Goal: Transaction & Acquisition: Register for event/course

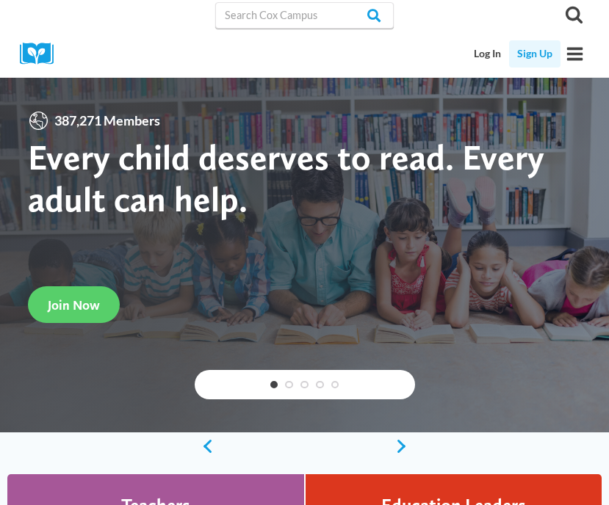
click at [537, 52] on link "Sign Up" at bounding box center [534, 53] width 51 height 27
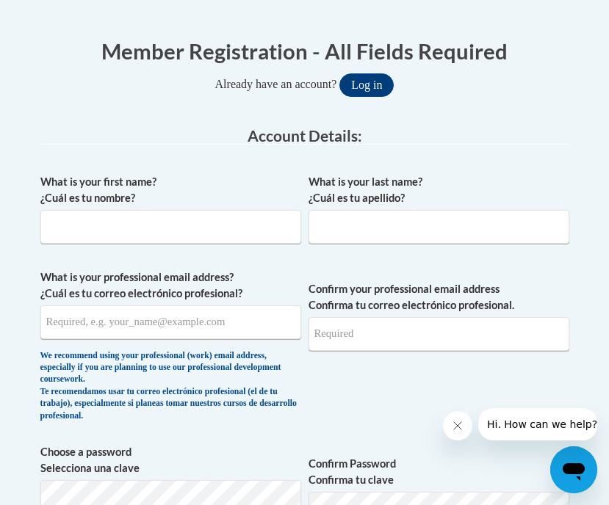
scroll to position [347, 0]
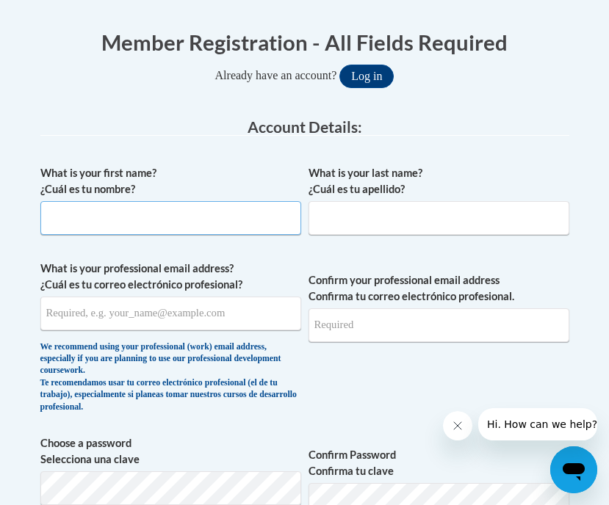
click at [240, 228] on input "What is your first name? ¿Cuál es tu nombre?" at bounding box center [170, 218] width 261 height 34
type input "Alexis"
type input "Mountain"
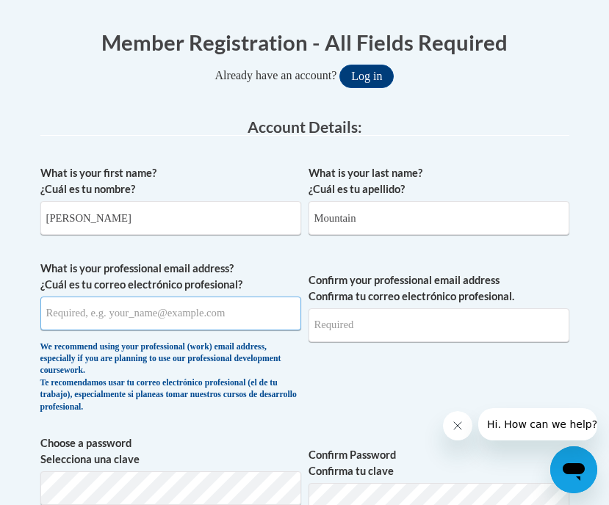
type input "mountainalexis@yahoo.com"
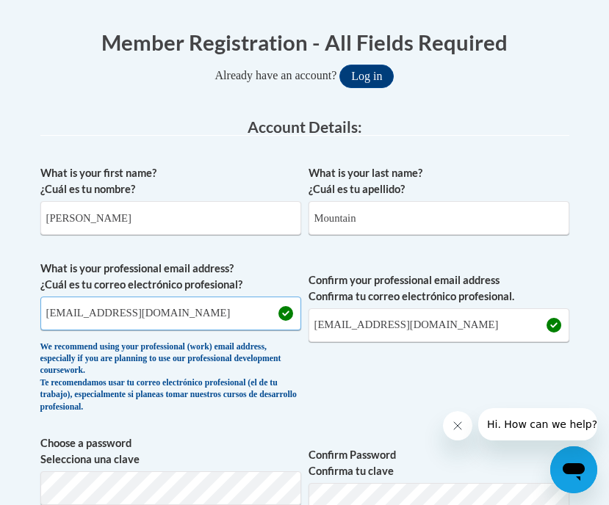
drag, startPoint x: 192, startPoint y: 310, endPoint x: 50, endPoint y: 316, distance: 141.9
click at [50, 316] on input "mountainalexis@yahoo.com" at bounding box center [170, 314] width 261 height 34
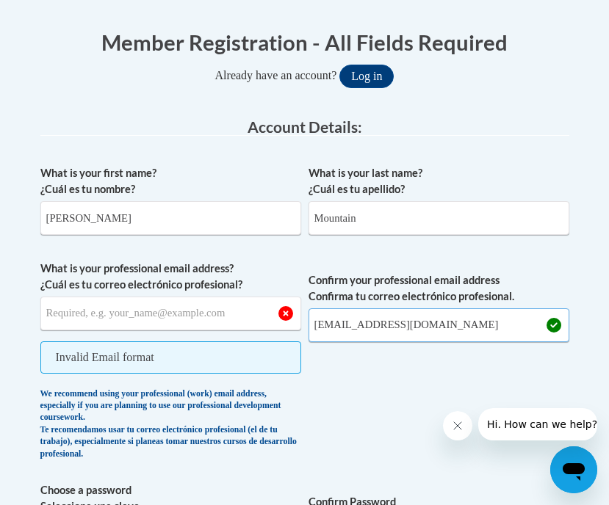
drag, startPoint x: 488, startPoint y: 327, endPoint x: 318, endPoint y: 318, distance: 170.6
click at [318, 318] on input "mountainalexis@yahoo.com" at bounding box center [438, 325] width 261 height 34
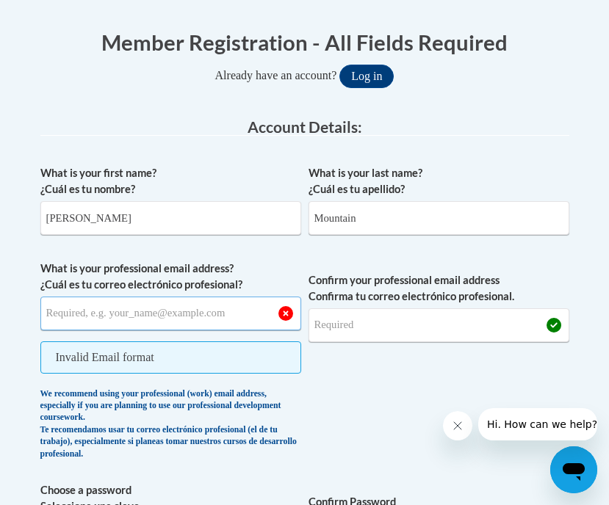
click at [202, 316] on input "What is your professional email address? ¿Cuál es tu correo electrónico profesi…" at bounding box center [170, 314] width 261 height 34
type input "mountaae01@buffalostate.edu"
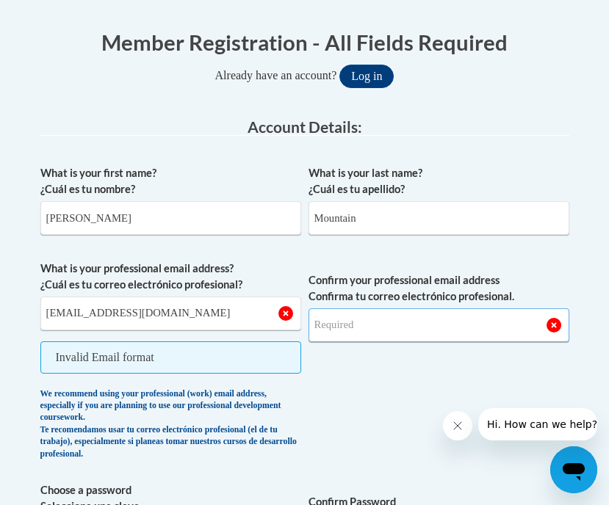
click at [350, 327] on input "Confirm your professional email address Confirma tu correo electrónico profesio…" at bounding box center [438, 325] width 261 height 34
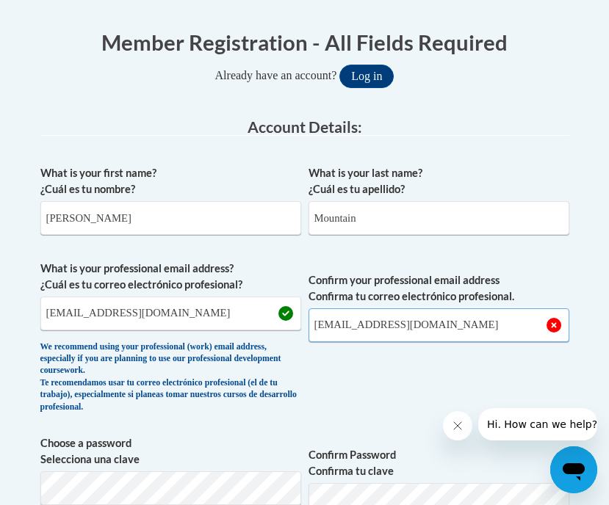
type input "mountaae01@buffalostate.edu"
click at [346, 369] on span "Confirm your professional email address Confirma tu correo electrónico profesio…" at bounding box center [438, 341] width 261 height 160
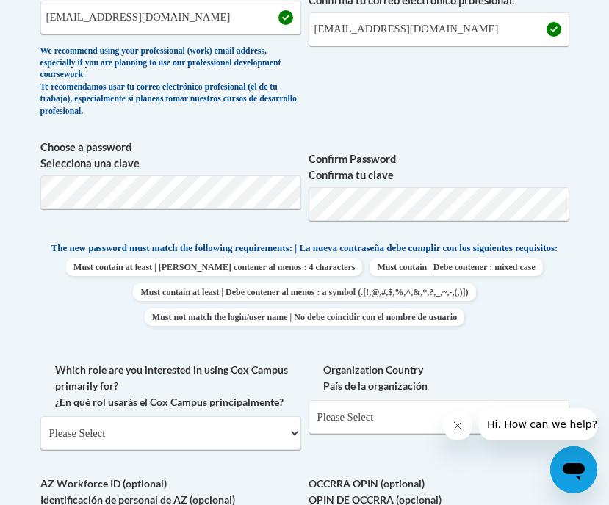
scroll to position [648, 0]
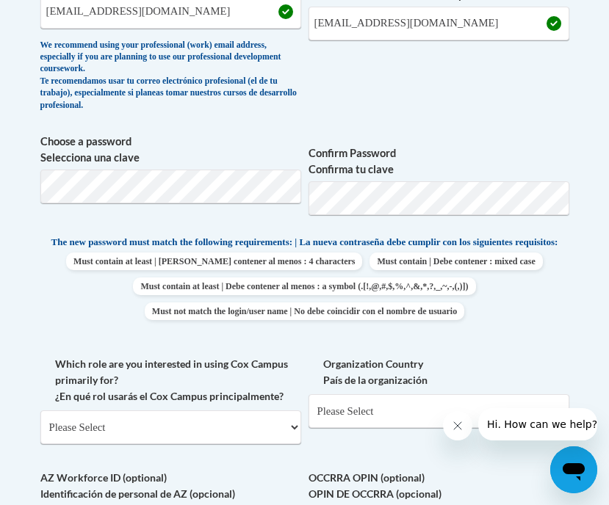
click at [535, 102] on span "Confirm your professional email address Confirma tu correo electrónico profesio…" at bounding box center [438, 39] width 261 height 160
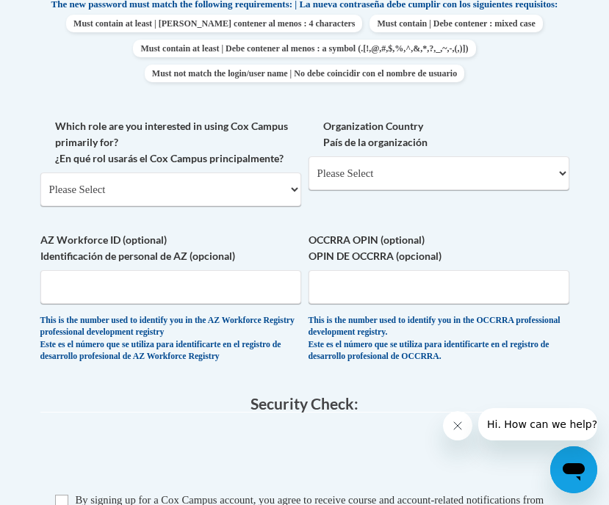
scroll to position [885, 0]
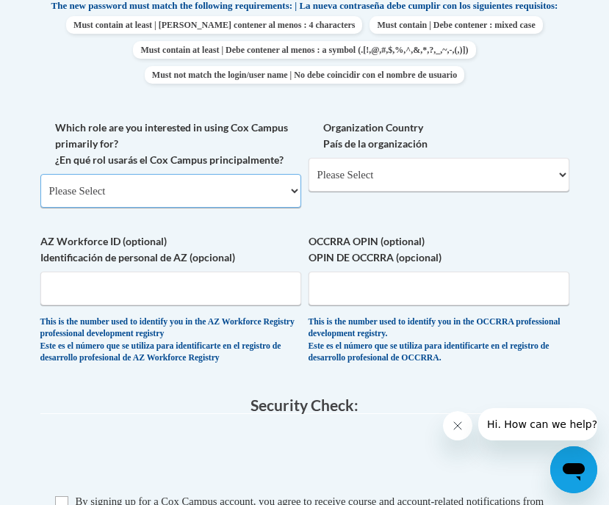
click at [281, 195] on select "Please Select College/University | Colegio/Universidad Community/Nonprofit Part…" at bounding box center [170, 191] width 261 height 34
click at [278, 202] on select "Please Select College/University | Colegio/Universidad Community/Nonprofit Part…" at bounding box center [170, 191] width 261 height 34
select select "5a18ea06-2b54-4451-96f2-d152daf9eac5"
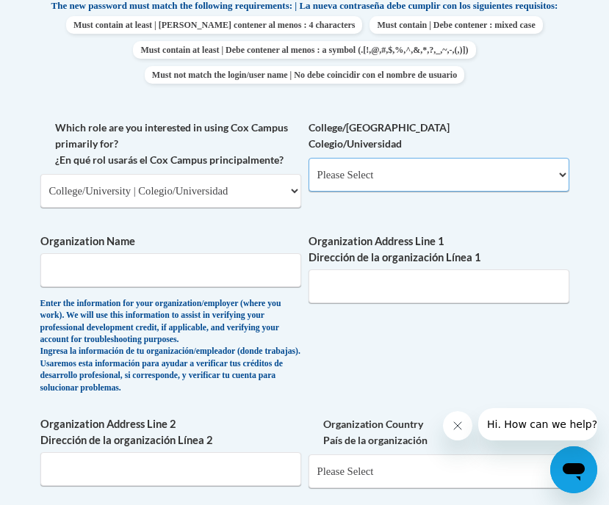
click at [373, 186] on select "Please Select College/University Staff | Empleado universitario College/Univers…" at bounding box center [438, 175] width 261 height 34
select select "99b32b07-cffc-426c-8bf6-0cd77760d84b"
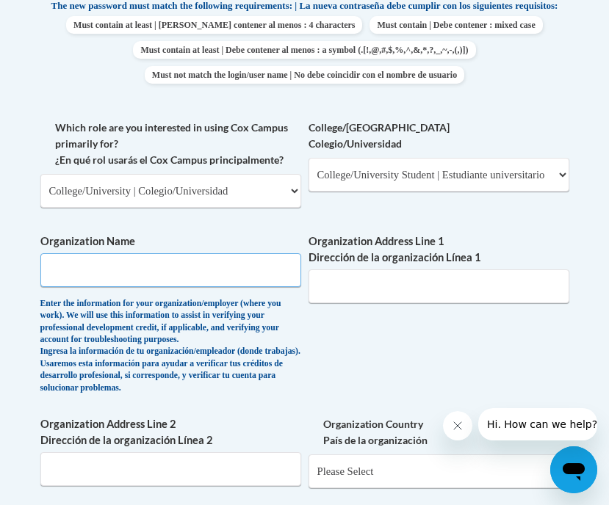
click at [192, 282] on input "Organization Name" at bounding box center [170, 270] width 261 height 34
type input "Buffalo State"
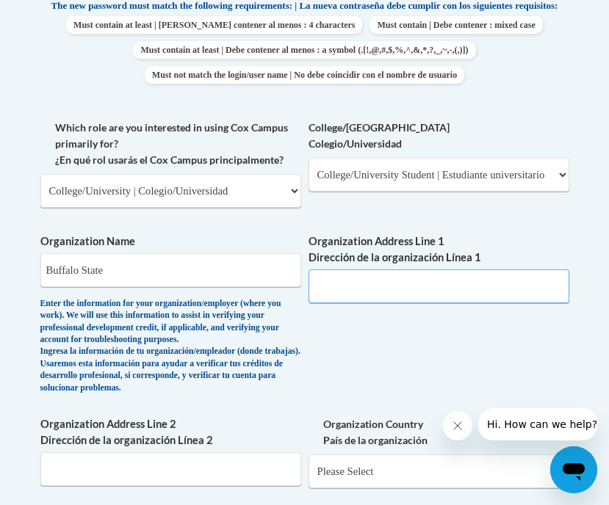
click at [435, 293] on input "Organization Address Line 1 Dirección de la organización Línea 1" at bounding box center [438, 286] width 261 height 34
click at [344, 303] on input "Organization Address Line 1 Dirección de la organización Línea 1" at bounding box center [438, 286] width 261 height 34
paste input "1300 Elmwood Ave. Buffalo, NY 14222"
type input "1300 Elmwood Ave. Buffalo, NY 14222"
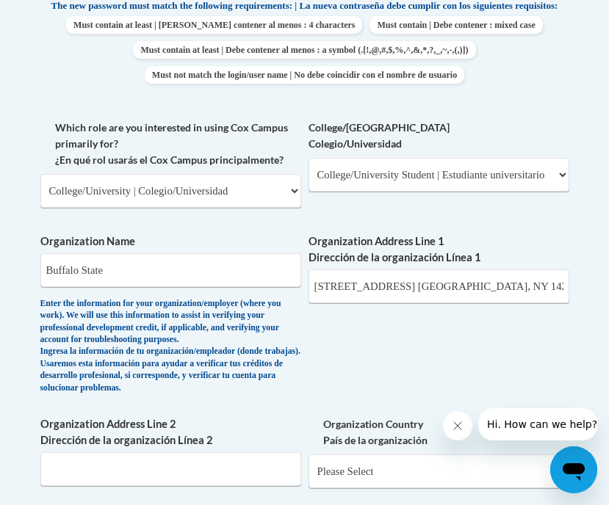
click at [333, 396] on div "What is your first name? ¿Cuál es tu nombre? Alexis What is your last name? ¿Cu…" at bounding box center [304, 140] width 529 height 1040
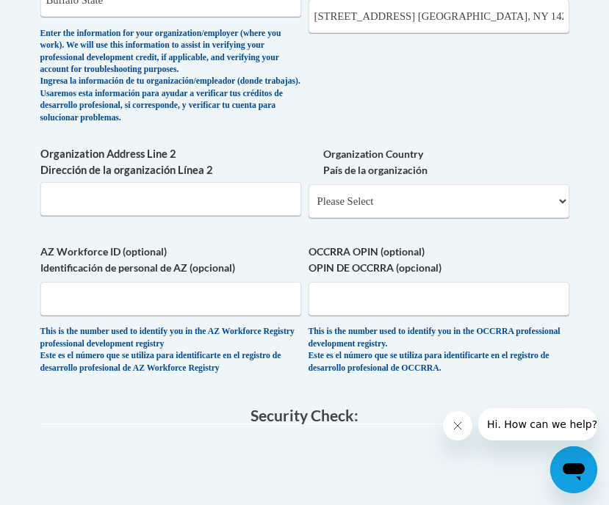
scroll to position [1154, 0]
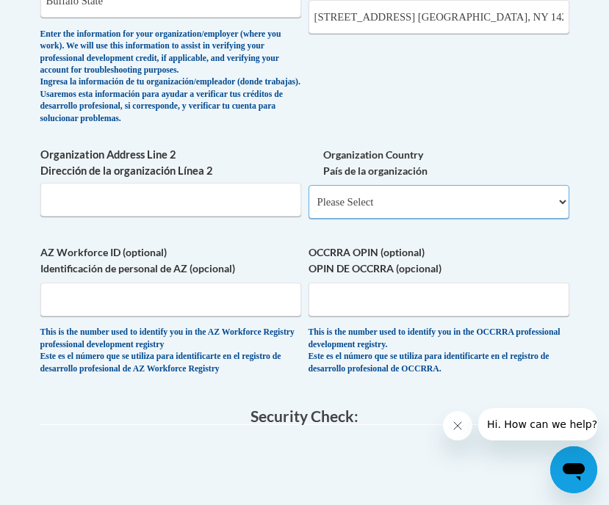
click at [364, 219] on select "Please Select United States | Estados Unidos Outside of the United States | Fue…" at bounding box center [438, 202] width 261 height 34
select select "ad49bcad-a171-4b2e-b99c-48b446064914"
select select
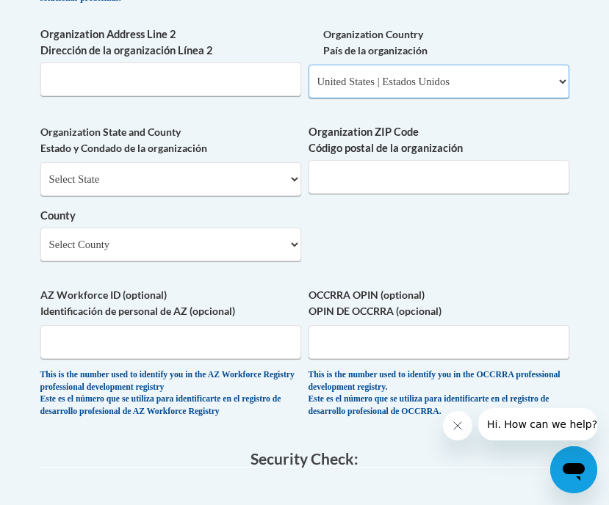
scroll to position [1291, 0]
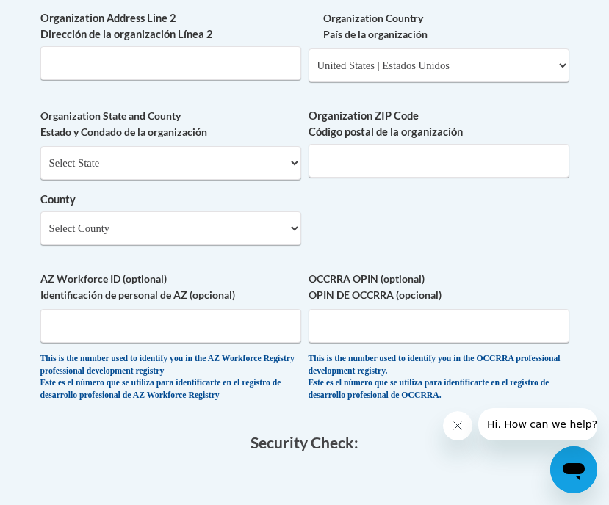
click at [257, 216] on div "Select State Alabama Alaska Arizona Arkansas California Colorado Connecticut De…" at bounding box center [170, 195] width 261 height 99
click at [239, 180] on select "Select State Alabama Alaska Arizona Arkansas California Colorado Connecticut De…" at bounding box center [170, 163] width 261 height 34
select select "New York"
click at [407, 178] on input "Organization ZIP Code Código postal de la organización" at bounding box center [438, 161] width 261 height 34
type input "14304"
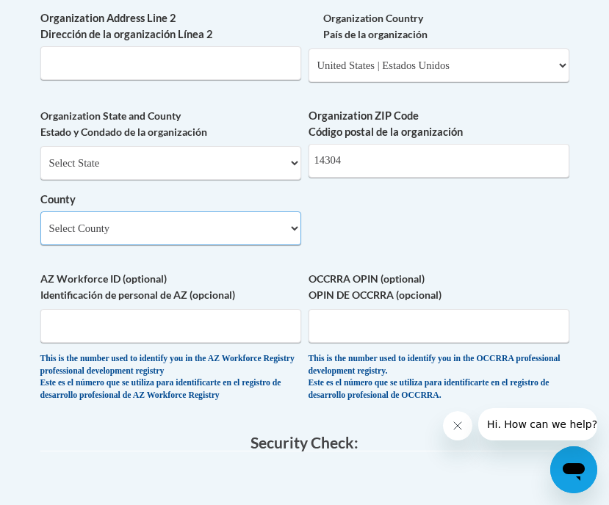
select select "New York"
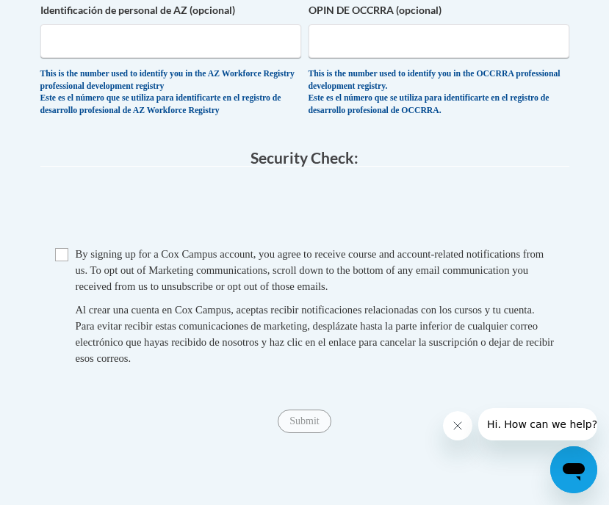
scroll to position [1576, 0]
click at [62, 261] on input "Checkbox" at bounding box center [61, 253] width 13 height 13
checkbox input "true"
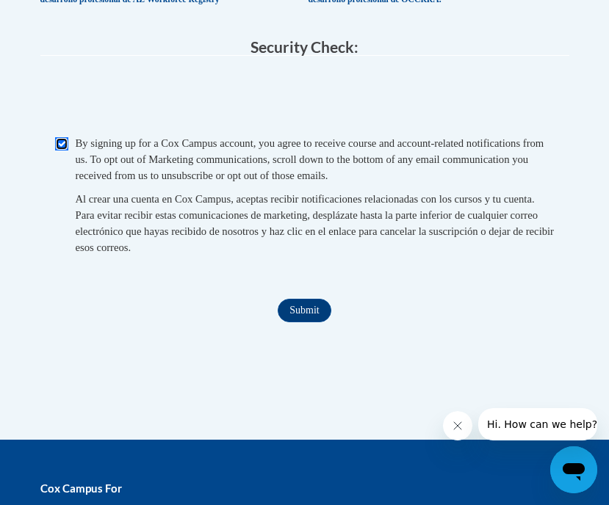
scroll to position [1698, 0]
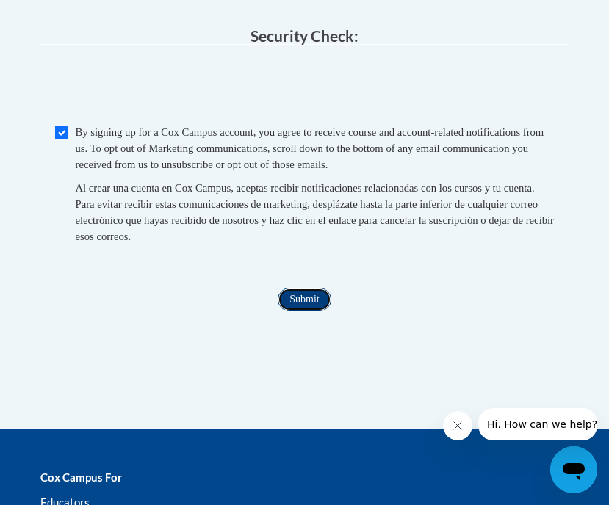
click at [286, 311] on input "Submit" at bounding box center [304, 299] width 53 height 23
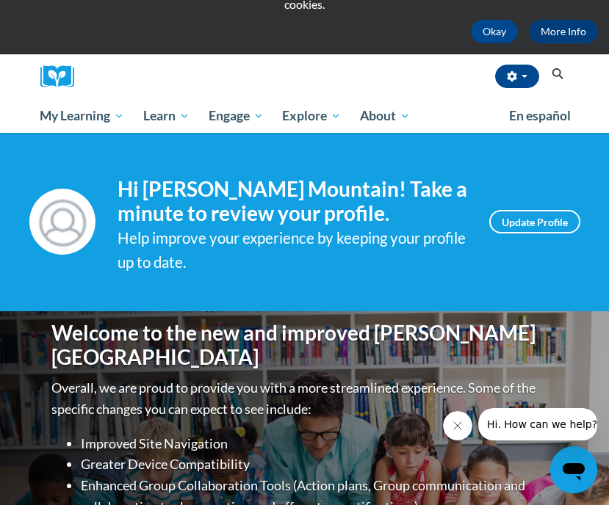
scroll to position [98, 0]
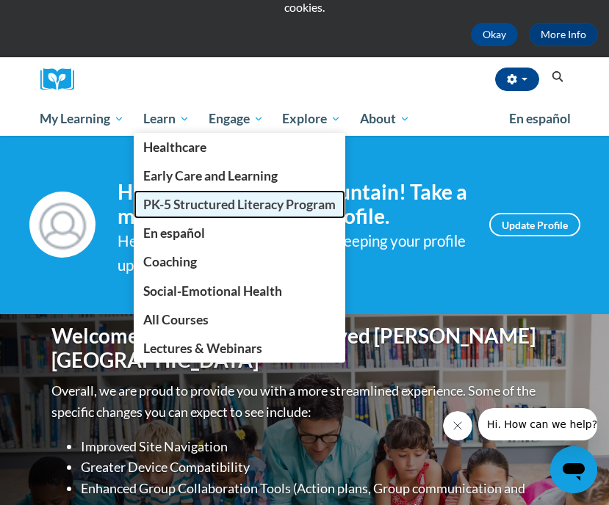
click at [178, 197] on span "PK-5 Structured Literacy Program" at bounding box center [239, 204] width 192 height 15
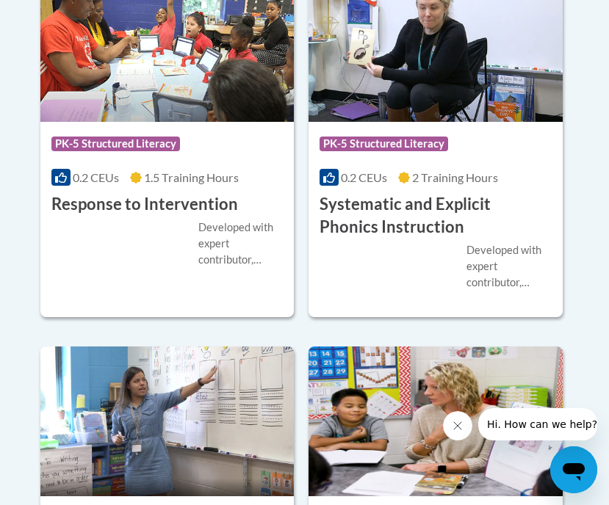
scroll to position [2210, 0]
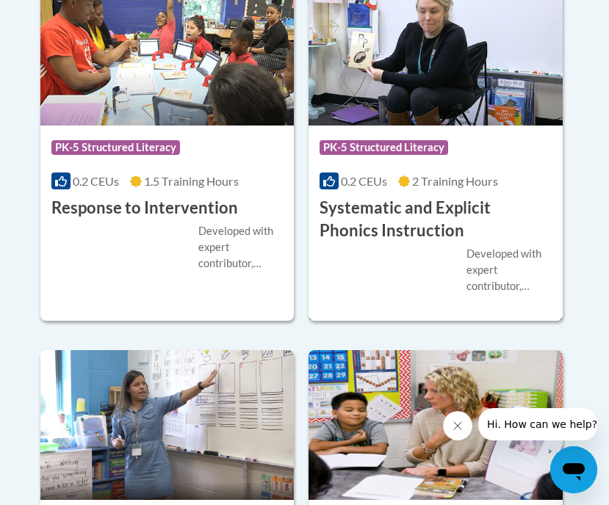
click at [385, 209] on h3 "Systematic and Explicit Phonics Instruction" at bounding box center [435, 220] width 232 height 46
